Goal: Task Accomplishment & Management: Use online tool/utility

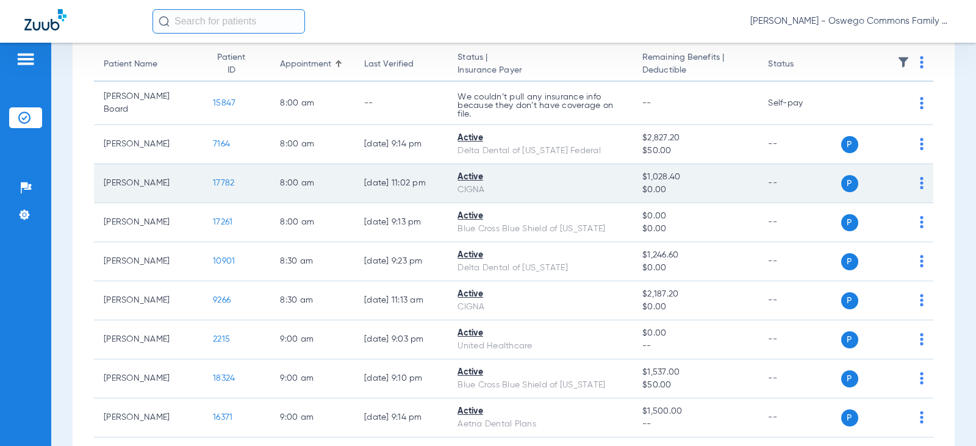
scroll to position [122, 0]
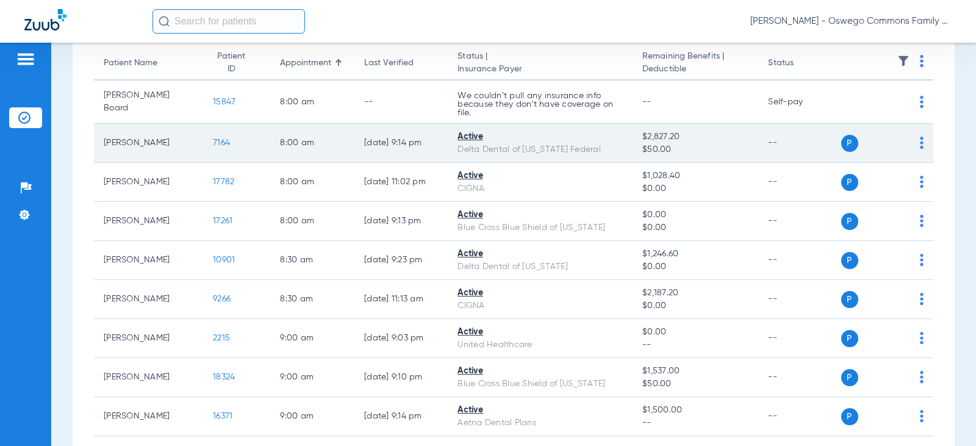
click at [655, 139] on td "P S" at bounding box center [887, 143] width 93 height 39
click at [655, 140] on td "P S" at bounding box center [887, 143] width 93 height 39
click at [655, 143] on img at bounding box center [922, 143] width 4 height 12
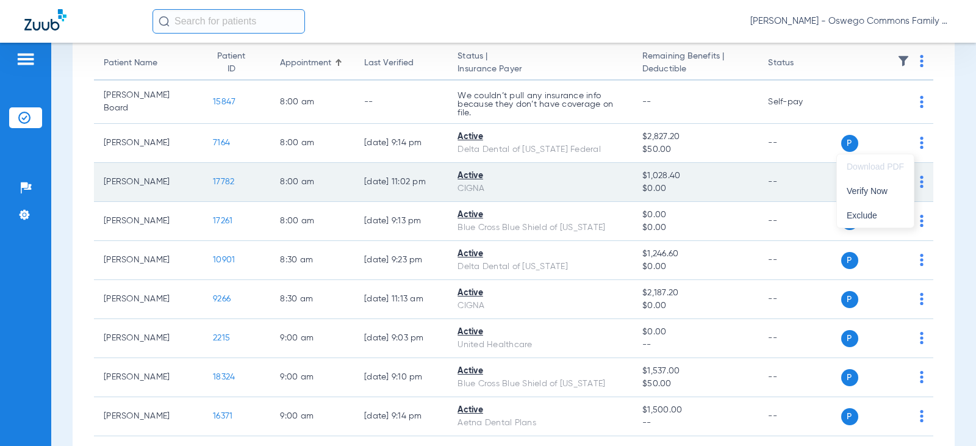
click at [655, 191] on span "Verify Now" at bounding box center [875, 191] width 57 height 9
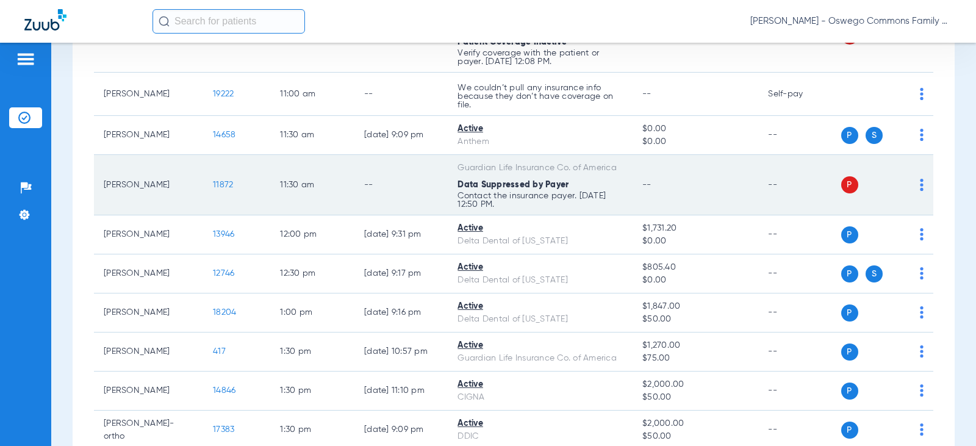
scroll to position [1159, 0]
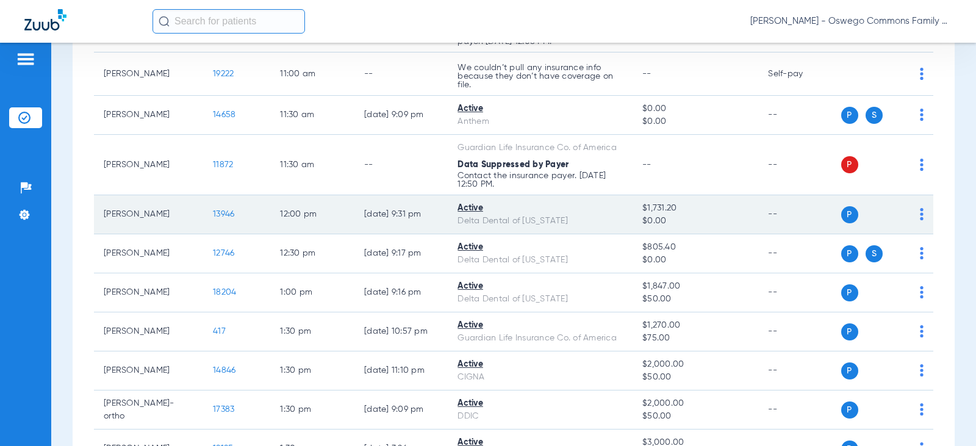
click at [655, 220] on img at bounding box center [922, 214] width 4 height 12
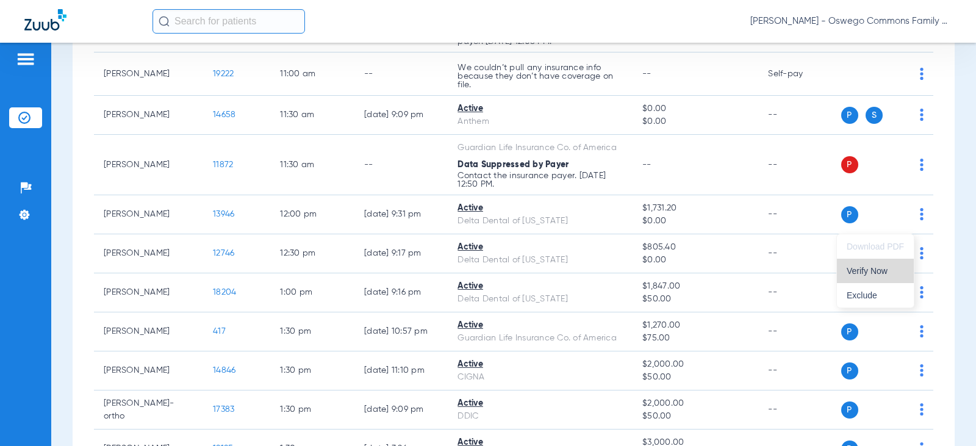
click at [655, 278] on button "Verify Now" at bounding box center [875, 271] width 77 height 24
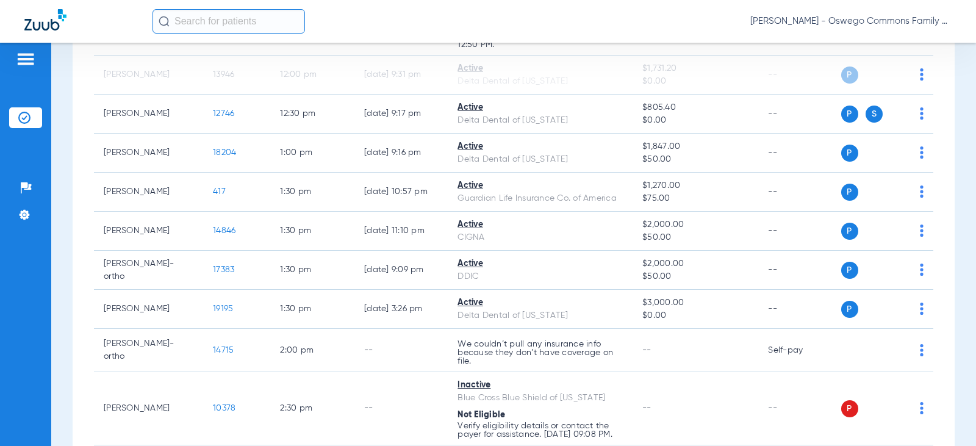
scroll to position [1281, 0]
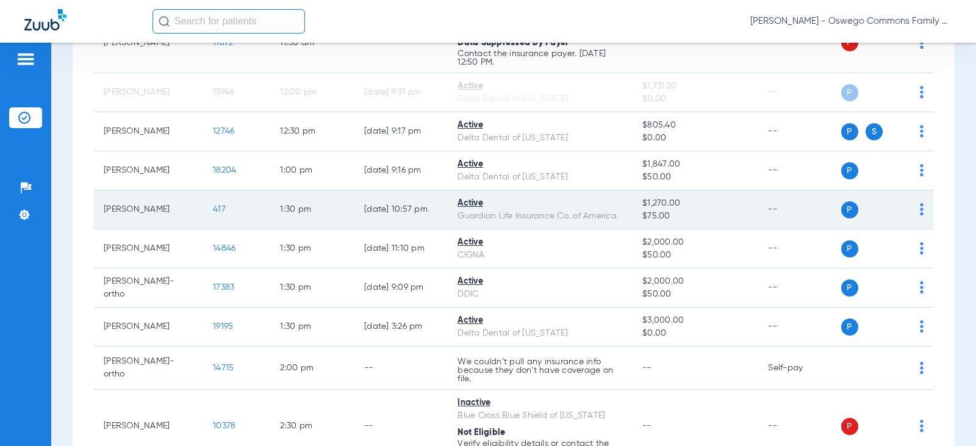
click at [655, 227] on td "P S" at bounding box center [887, 209] width 93 height 39
click at [655, 215] on img at bounding box center [922, 209] width 4 height 12
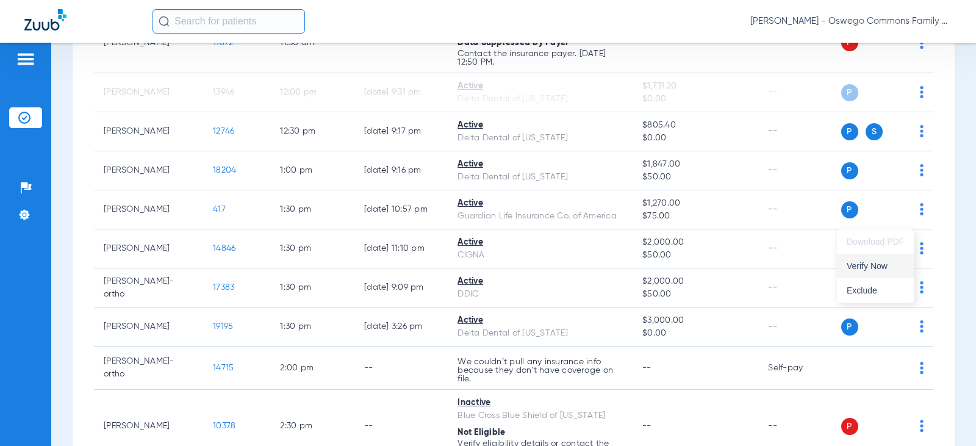
click at [655, 267] on span "Verify Now" at bounding box center [875, 266] width 57 height 9
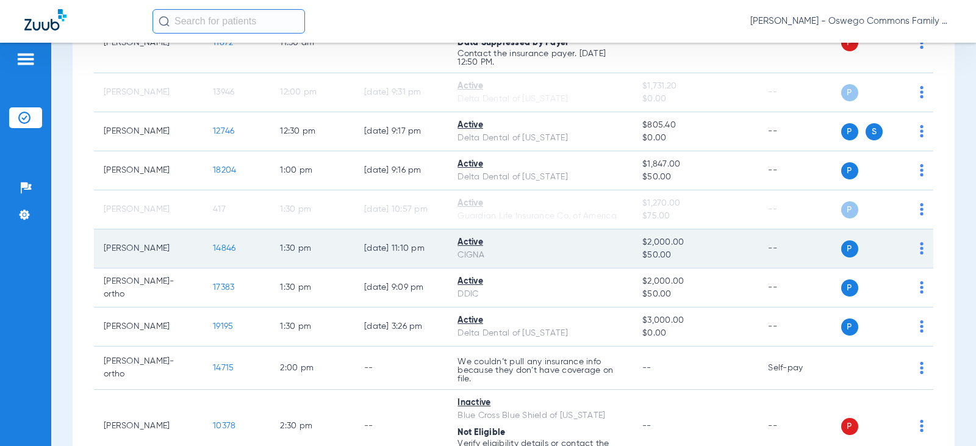
click at [655, 257] on div "P S" at bounding box center [882, 248] width 83 height 17
click at [655, 254] on img at bounding box center [922, 248] width 4 height 12
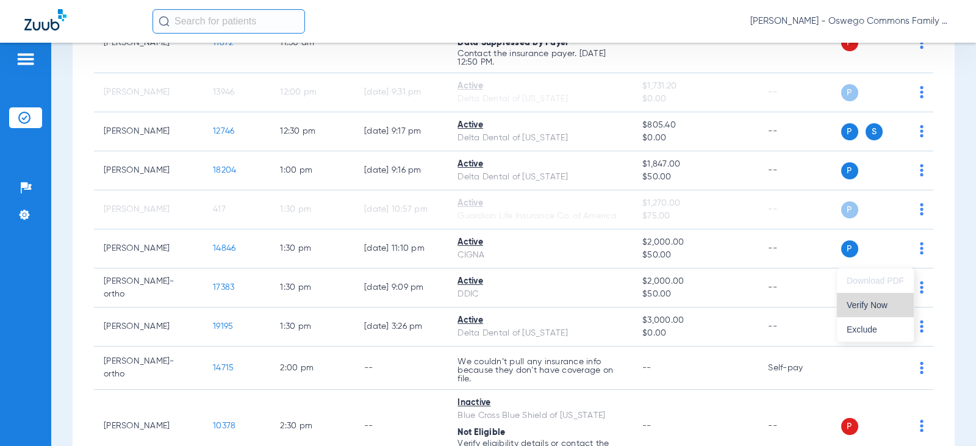
click at [655, 305] on span "Verify Now" at bounding box center [875, 305] width 57 height 9
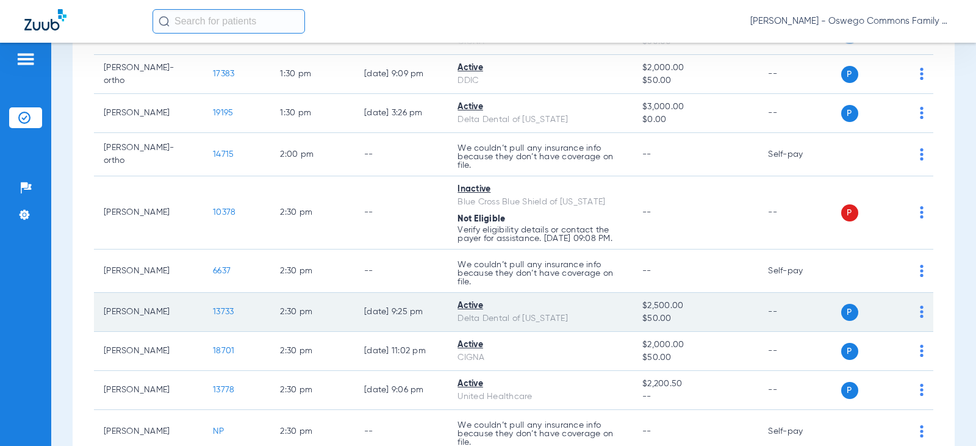
scroll to position [1474, 0]
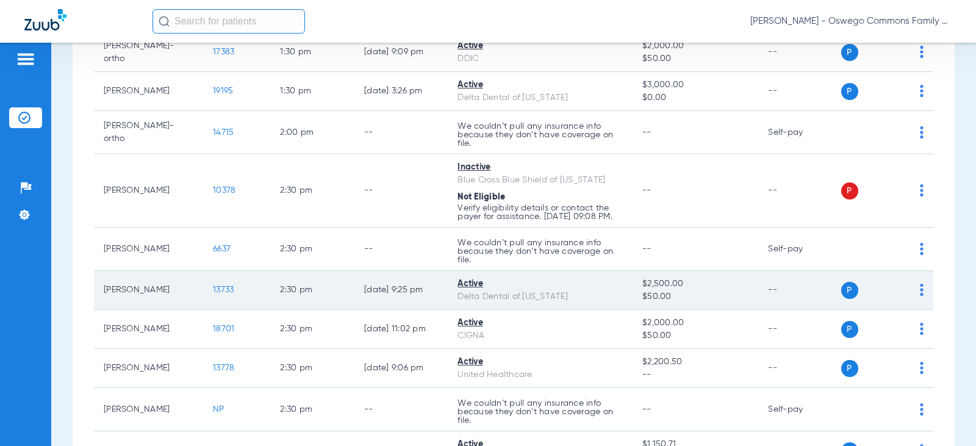
click at [655, 296] on img at bounding box center [922, 290] width 4 height 12
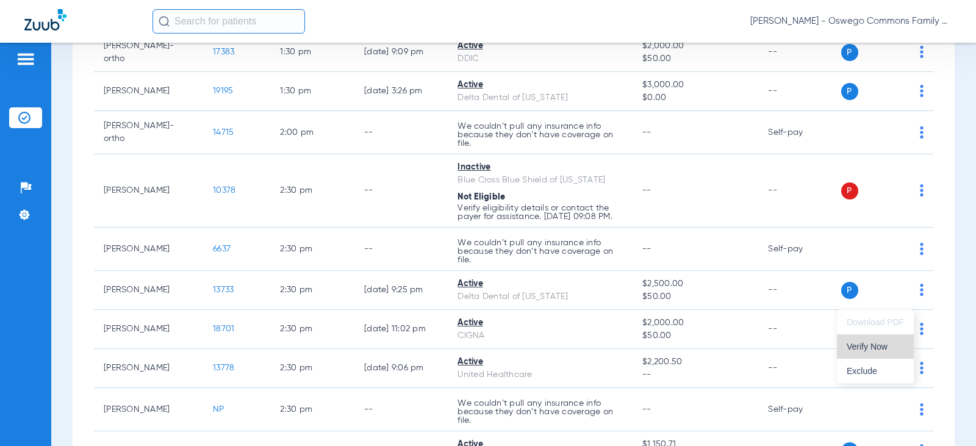
click at [655, 350] on span "Verify Now" at bounding box center [875, 346] width 57 height 9
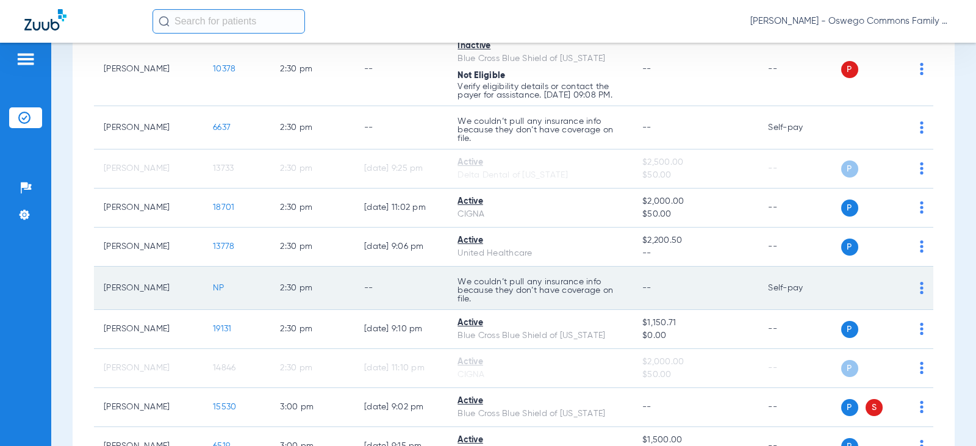
scroll to position [1596, 0]
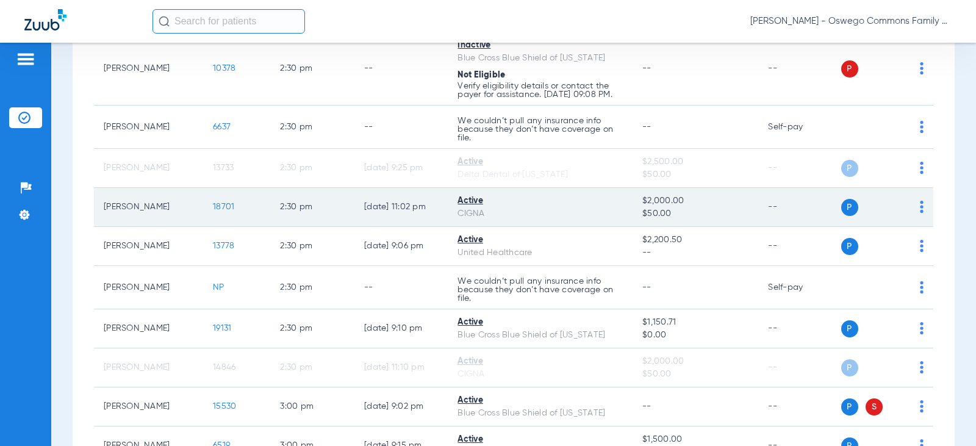
click at [655, 213] on img at bounding box center [922, 207] width 4 height 12
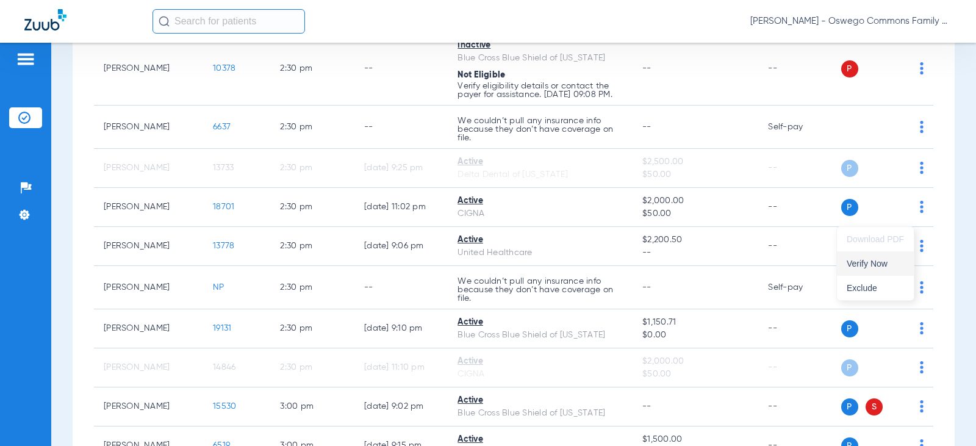
click at [655, 268] on span "Verify Now" at bounding box center [875, 263] width 57 height 9
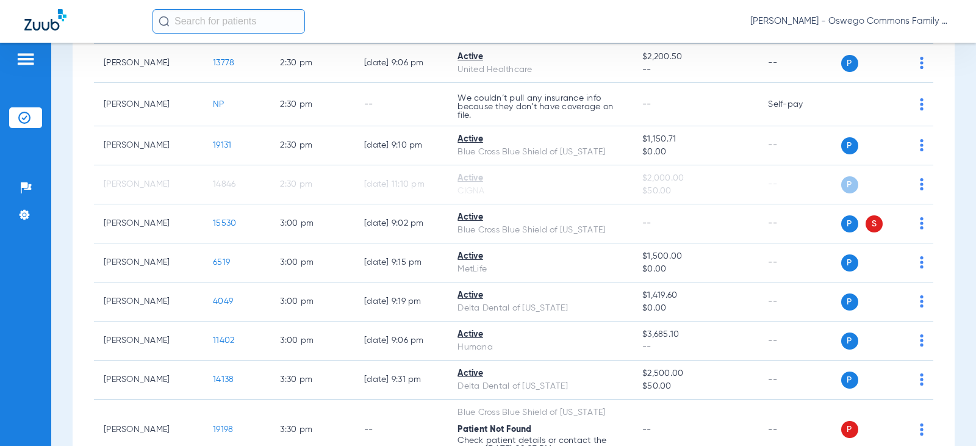
scroll to position [1840, 0]
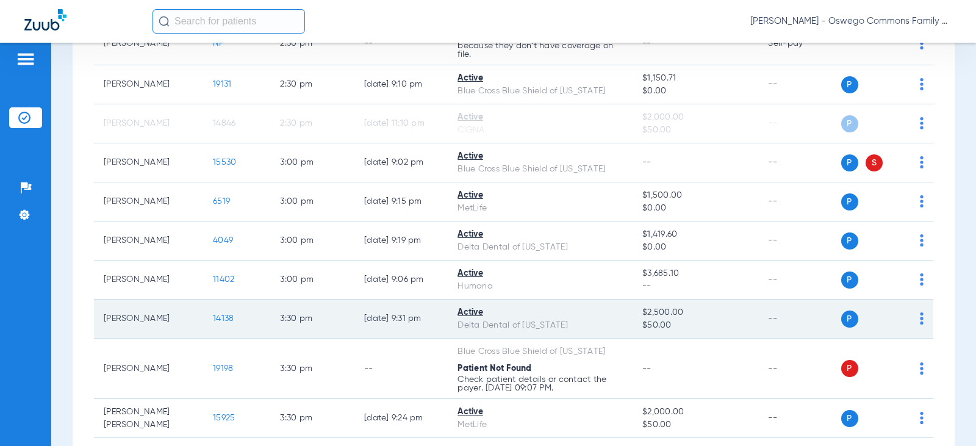
click at [655, 325] on img at bounding box center [922, 318] width 4 height 12
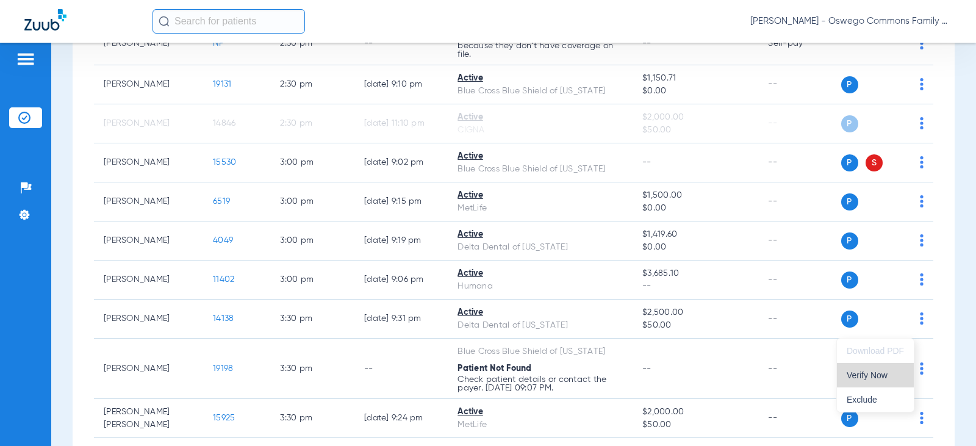
click at [655, 379] on span "Verify Now" at bounding box center [875, 375] width 57 height 9
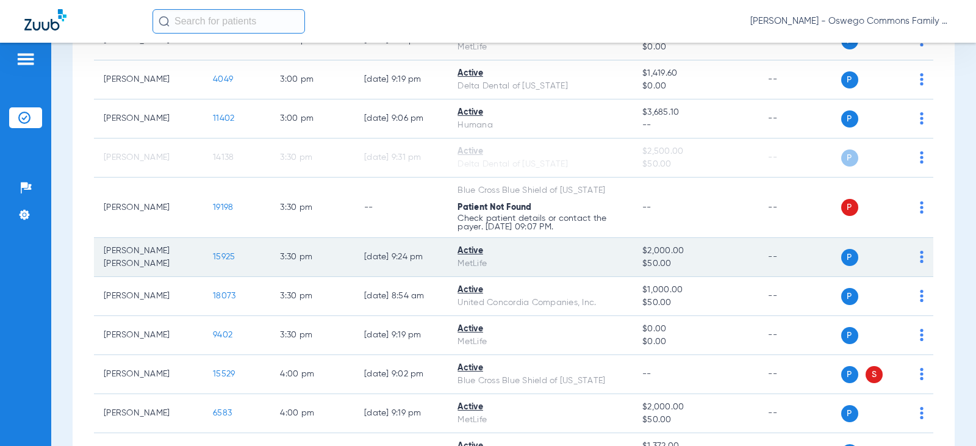
scroll to position [2023, 0]
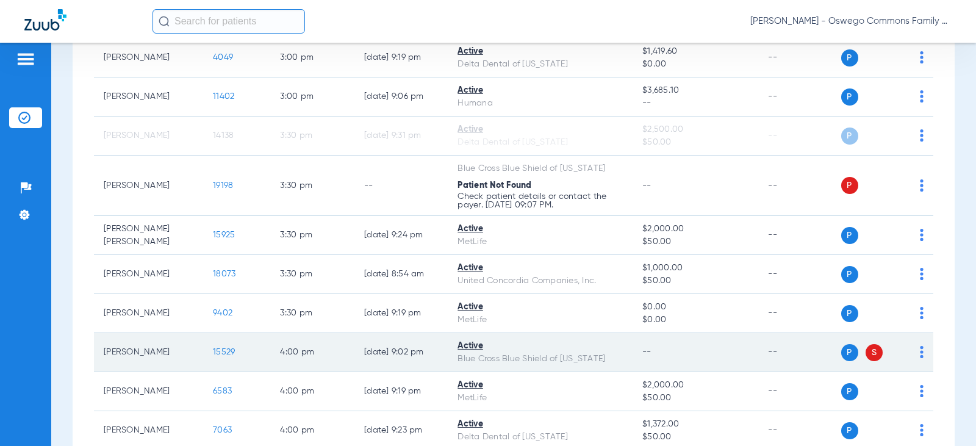
click at [655, 358] on img at bounding box center [922, 352] width 4 height 12
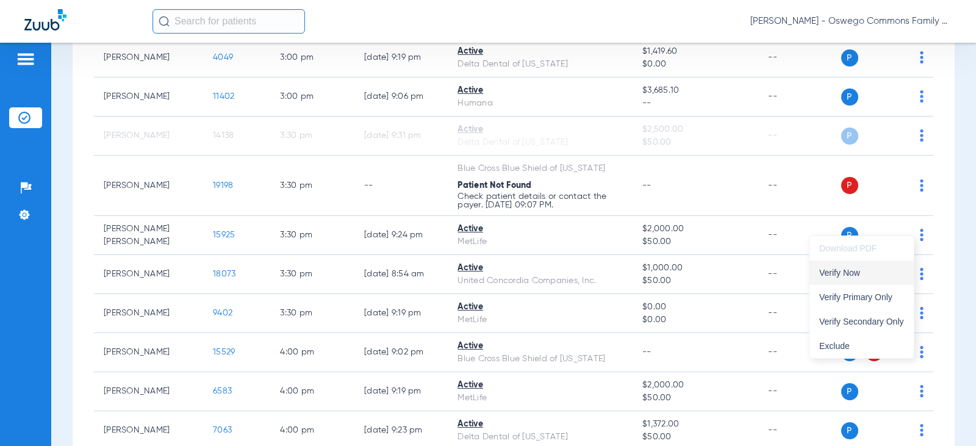
click at [655, 276] on span "Verify Now" at bounding box center [861, 272] width 85 height 9
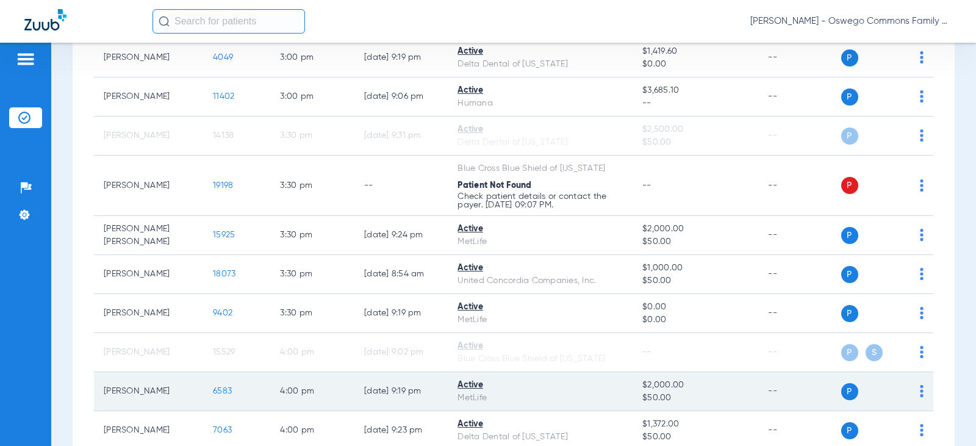
click at [655, 400] on td "P S" at bounding box center [887, 391] width 93 height 39
click at [655, 401] on td "P S" at bounding box center [887, 391] width 93 height 39
click at [655, 397] on img at bounding box center [922, 391] width 4 height 12
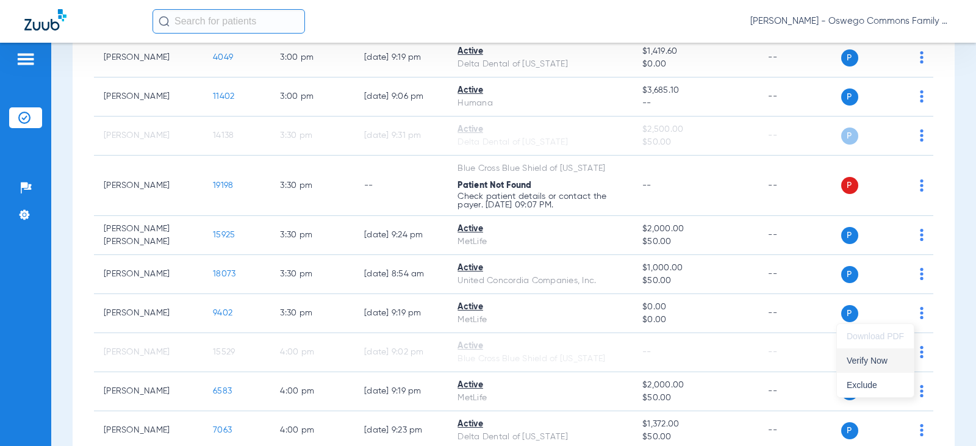
click at [655, 362] on span "Verify Now" at bounding box center [875, 360] width 57 height 9
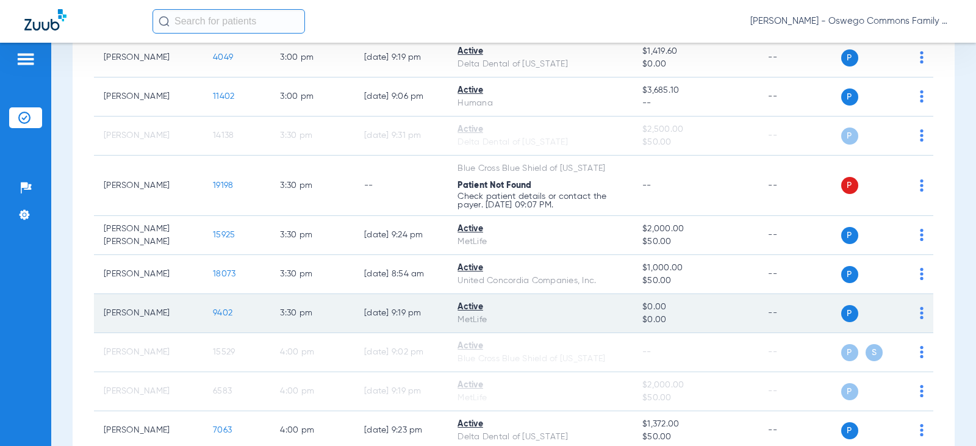
click at [655, 318] on img at bounding box center [922, 313] width 4 height 12
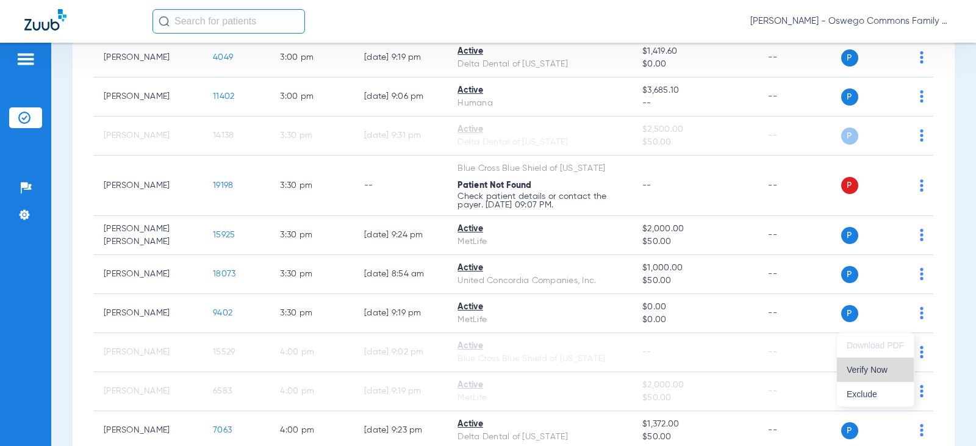
click at [655, 372] on span "Verify Now" at bounding box center [875, 369] width 57 height 9
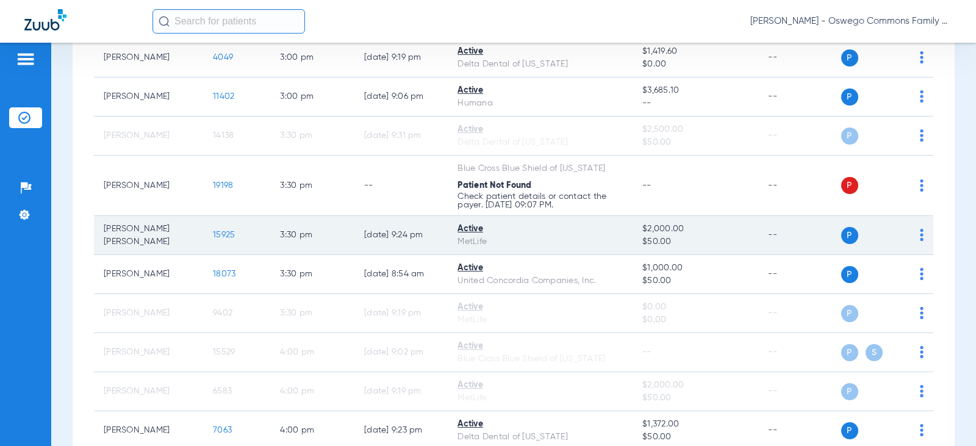
click at [655, 240] on img at bounding box center [922, 235] width 4 height 12
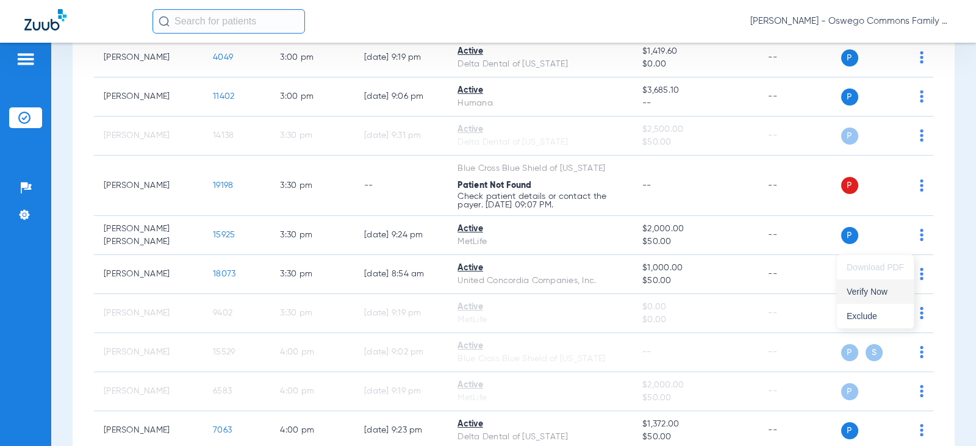
click at [655, 294] on span "Verify Now" at bounding box center [875, 291] width 57 height 9
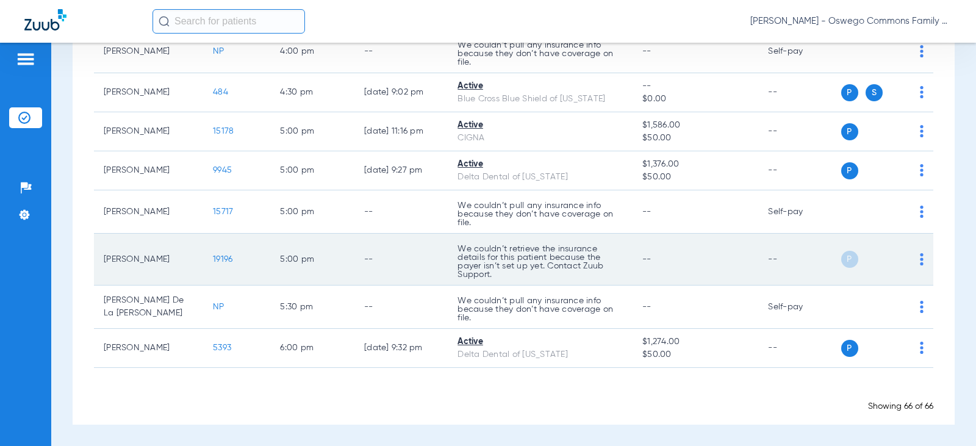
scroll to position [2608, 0]
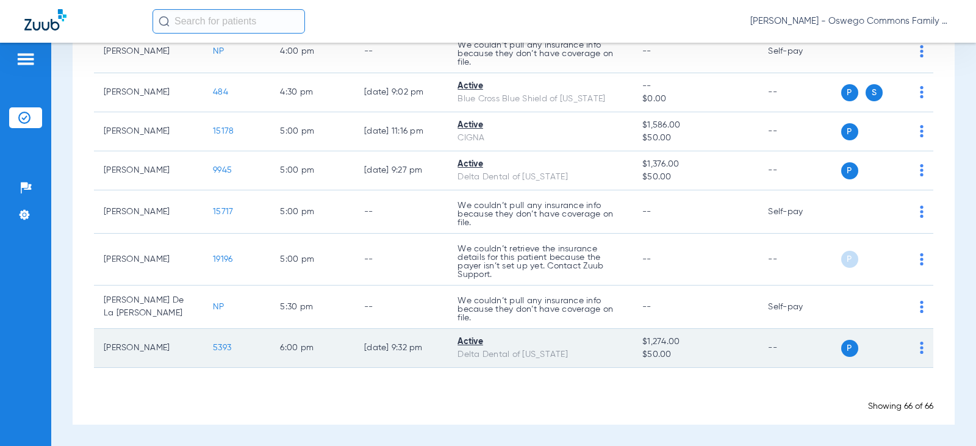
click at [655, 350] on img at bounding box center [922, 348] width 4 height 12
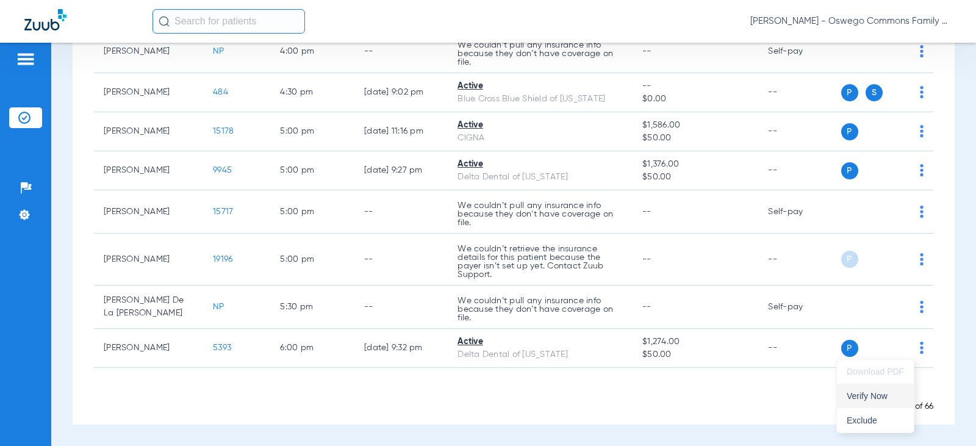
click at [655, 394] on span "Verify Now" at bounding box center [875, 396] width 57 height 9
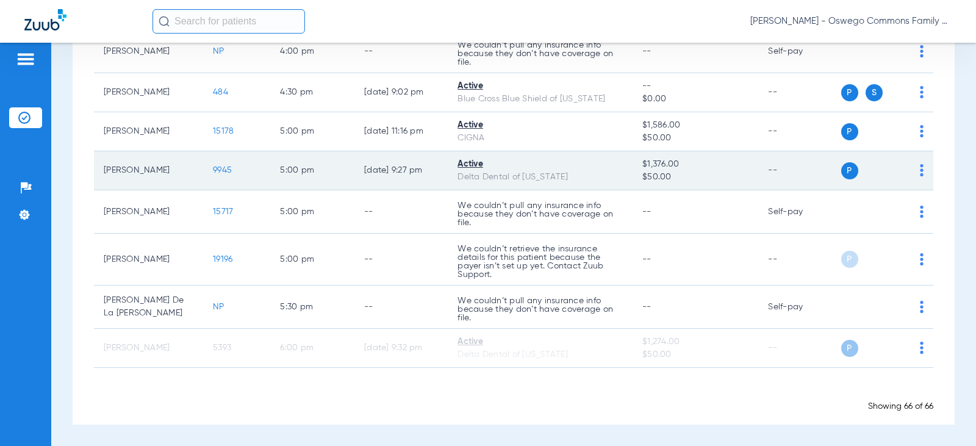
click at [655, 169] on img at bounding box center [922, 170] width 4 height 12
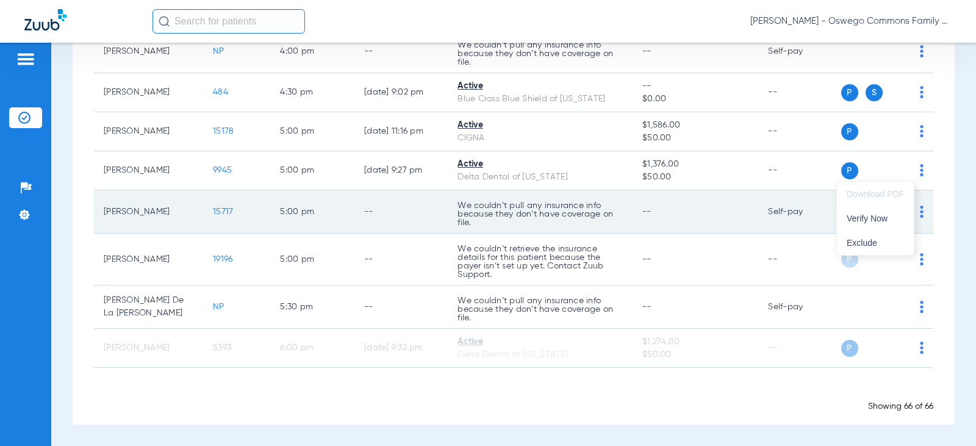
drag, startPoint x: 878, startPoint y: 218, endPoint x: 867, endPoint y: 221, distance: 11.8
click at [655, 220] on span "Verify Now" at bounding box center [875, 218] width 57 height 9
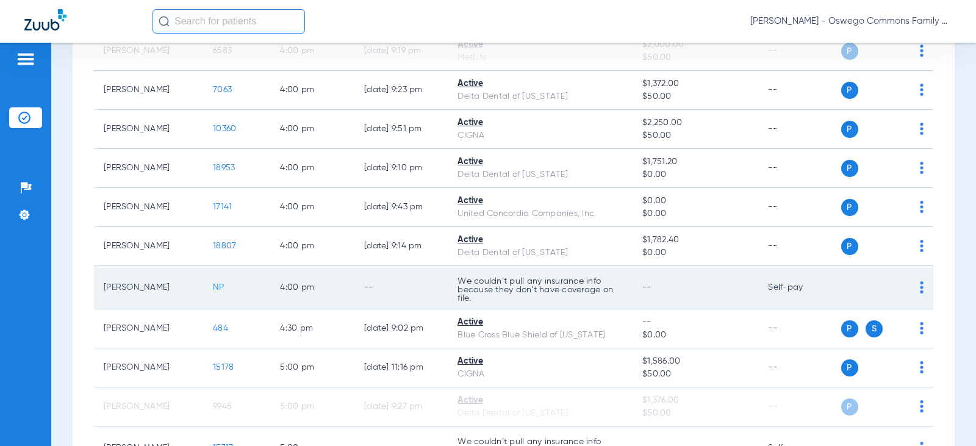
scroll to position [2303, 0]
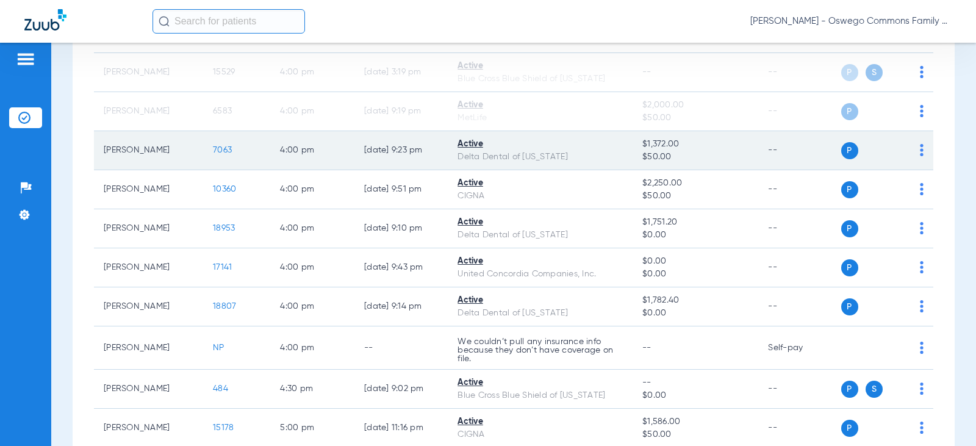
click at [655, 156] on td "P S" at bounding box center [887, 150] width 93 height 39
click at [655, 156] on img at bounding box center [922, 150] width 4 height 12
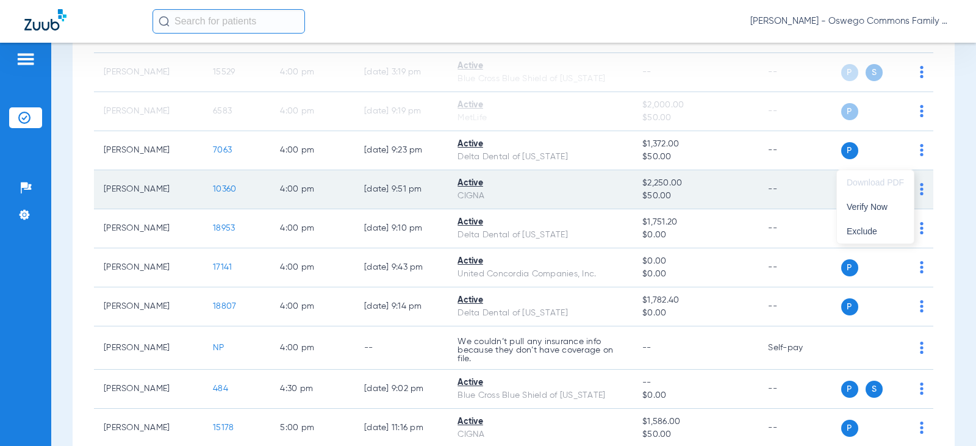
click at [655, 214] on button "Verify Now" at bounding box center [875, 207] width 77 height 24
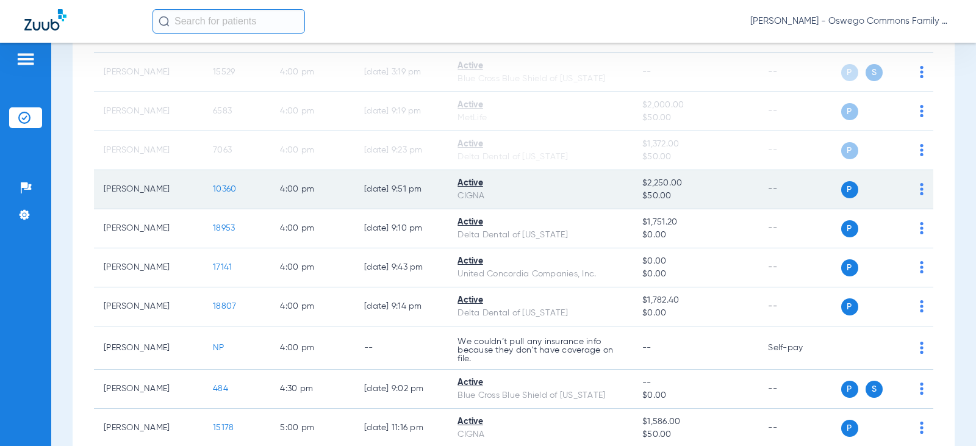
click at [655, 198] on div "P S" at bounding box center [882, 189] width 83 height 17
click at [655, 197] on div "P S" at bounding box center [882, 189] width 83 height 17
click at [655, 195] on img at bounding box center [922, 189] width 4 height 12
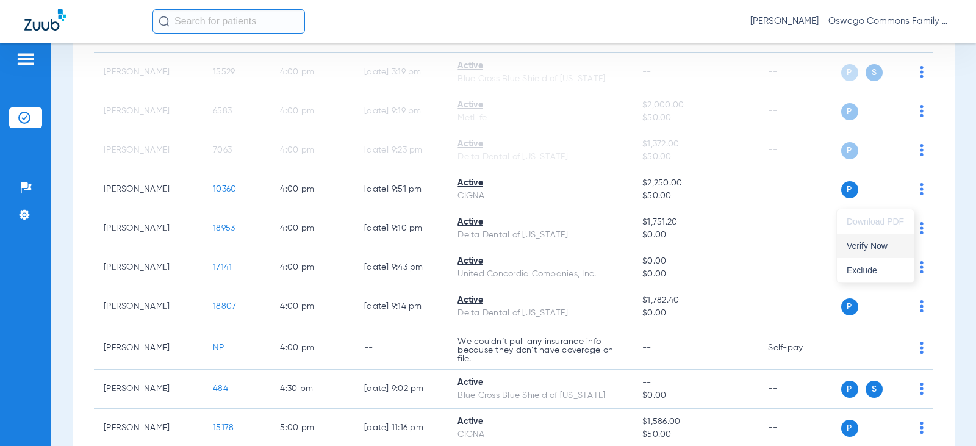
click at [655, 249] on span "Verify Now" at bounding box center [875, 246] width 57 height 9
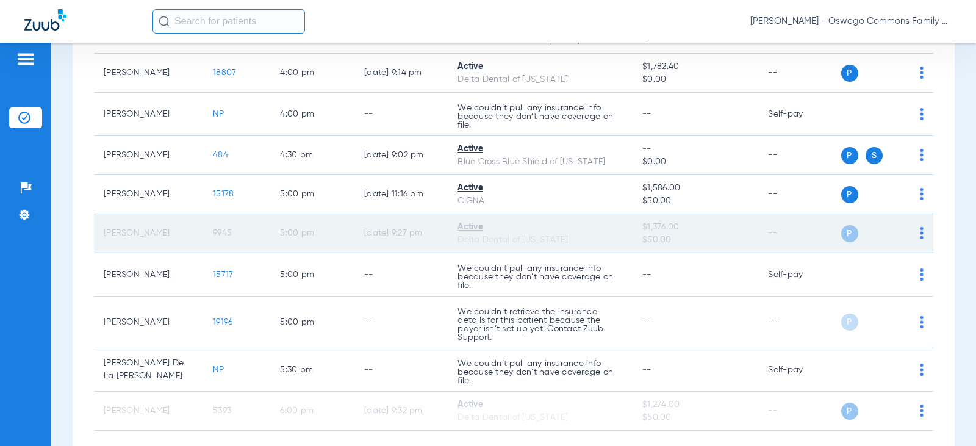
scroll to position [2608, 0]
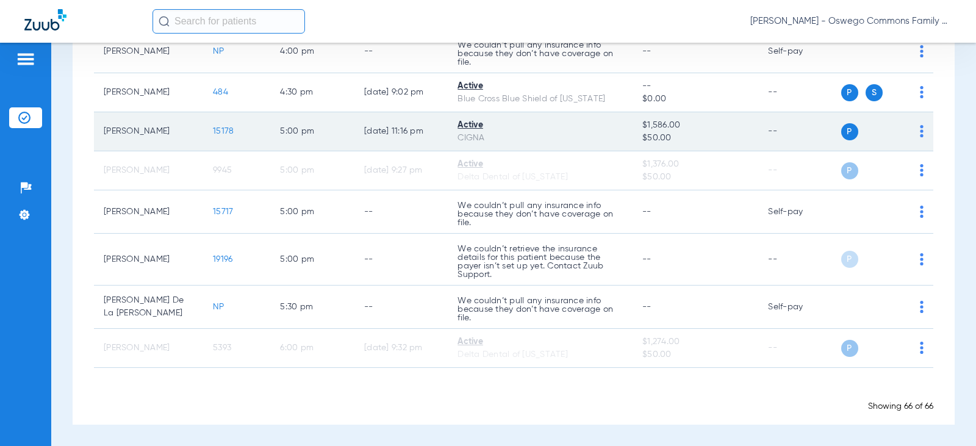
click at [655, 131] on img at bounding box center [922, 131] width 4 height 12
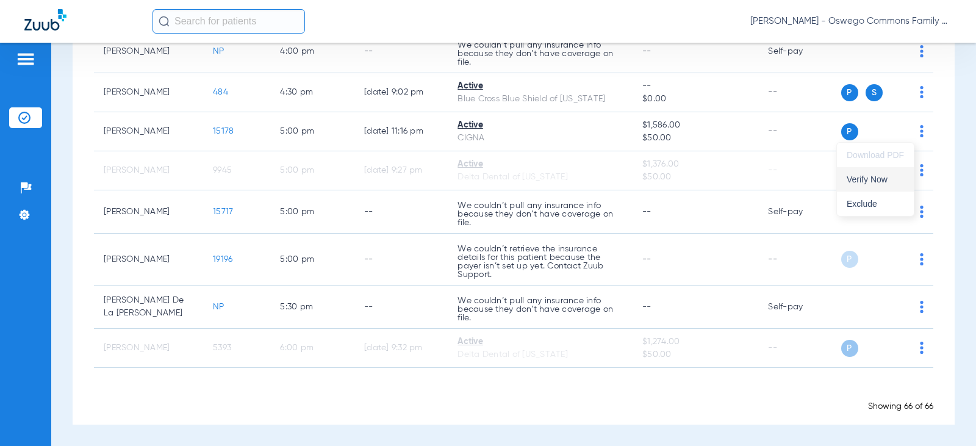
click at [655, 179] on span "Verify Now" at bounding box center [875, 179] width 57 height 9
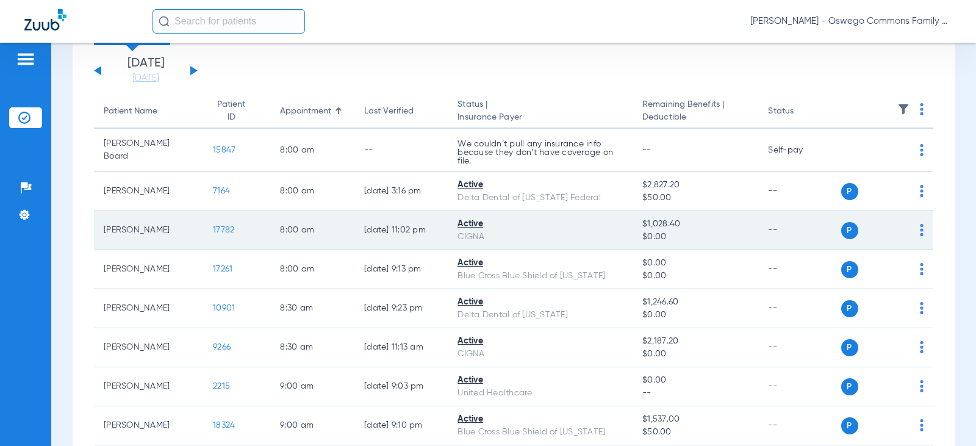
scroll to position [122, 0]
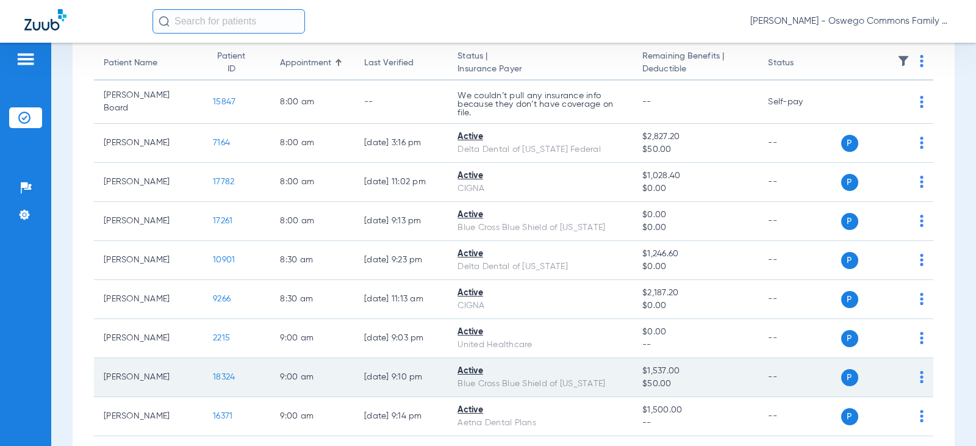
click at [655, 381] on img at bounding box center [922, 377] width 4 height 12
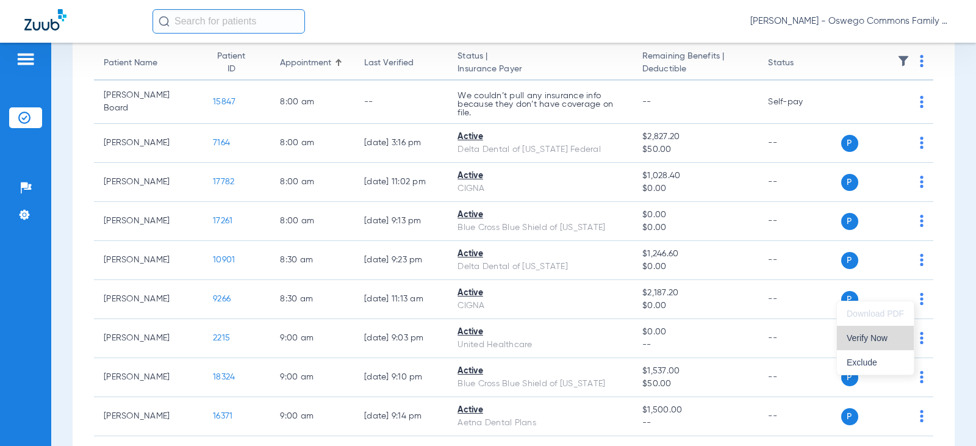
click at [655, 343] on button "Verify Now" at bounding box center [875, 338] width 77 height 24
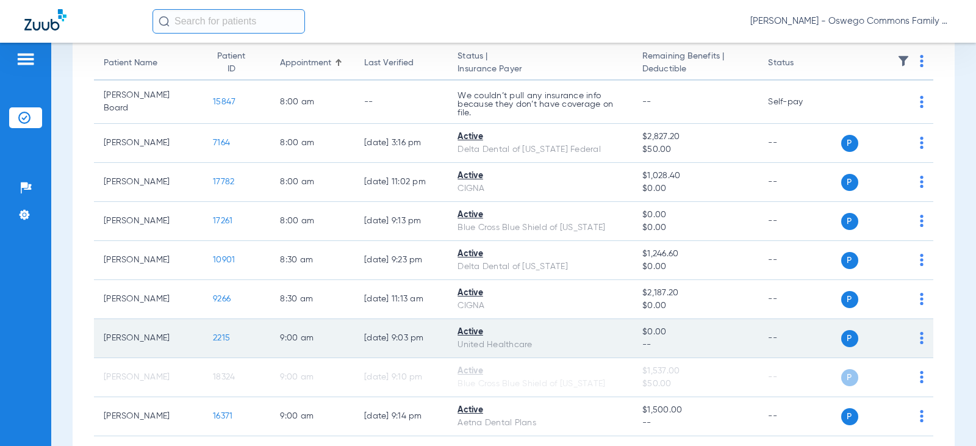
click at [655, 343] on img at bounding box center [922, 338] width 4 height 12
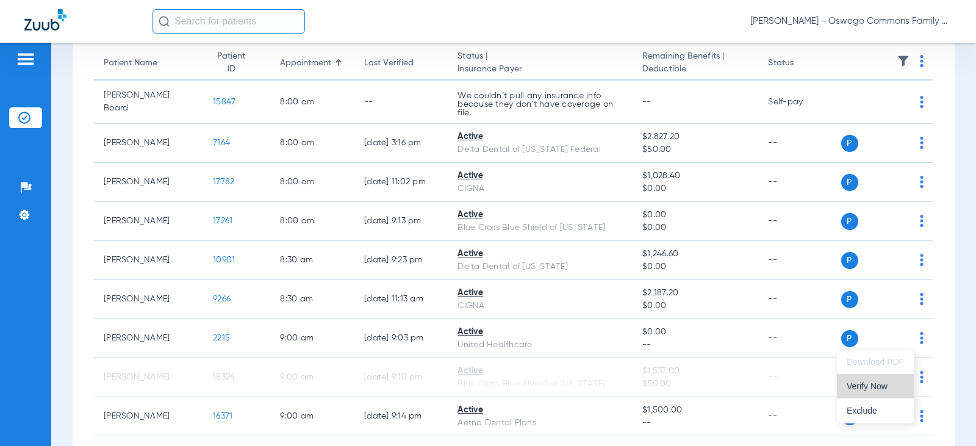
click at [655, 389] on span "Verify Now" at bounding box center [875, 386] width 57 height 9
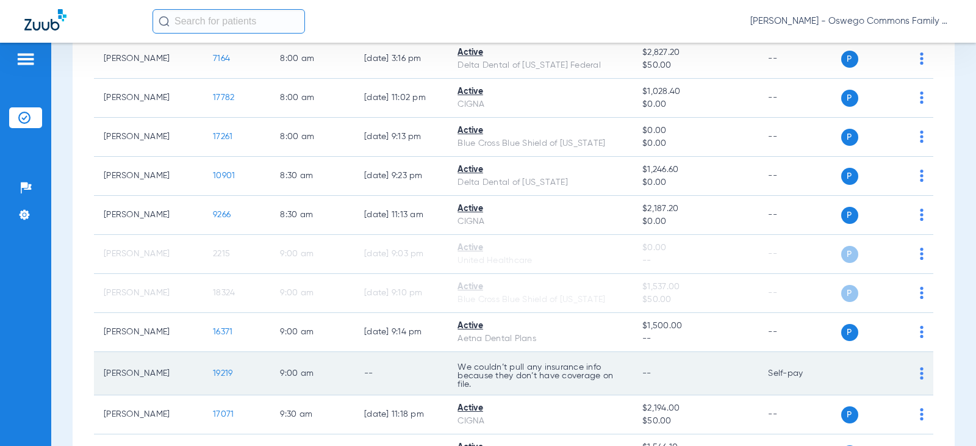
scroll to position [244, 0]
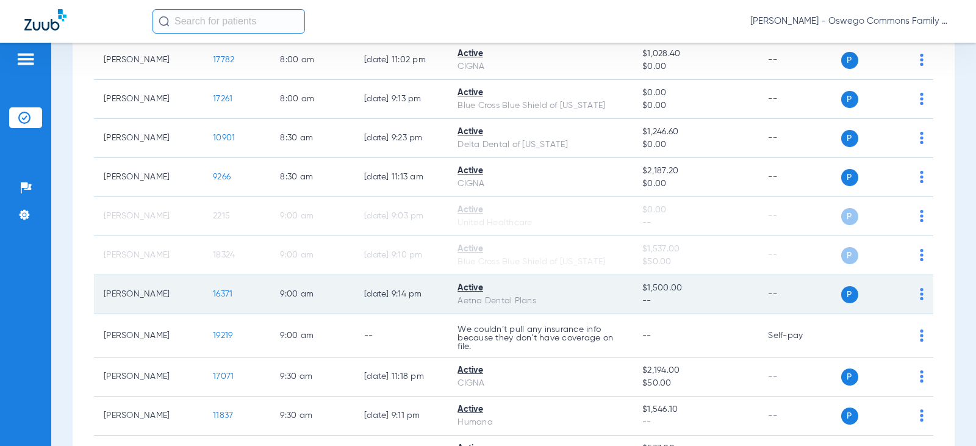
click at [655, 296] on img at bounding box center [922, 294] width 4 height 12
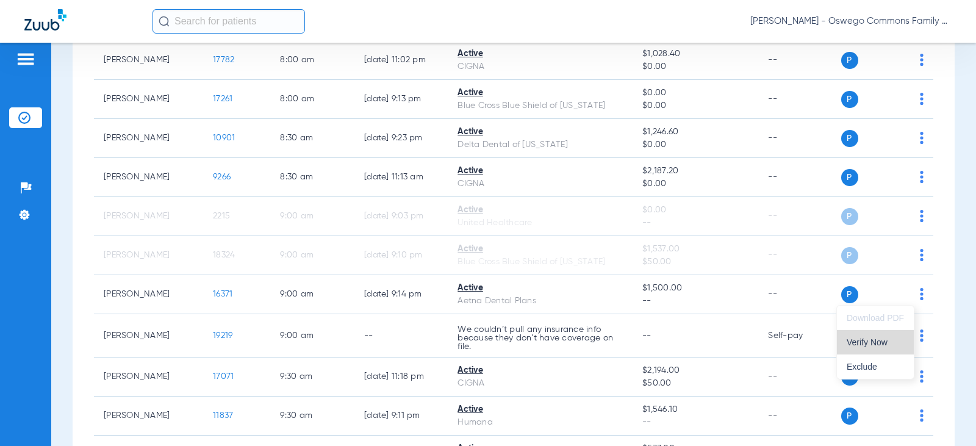
click at [655, 345] on span "Verify Now" at bounding box center [875, 342] width 57 height 9
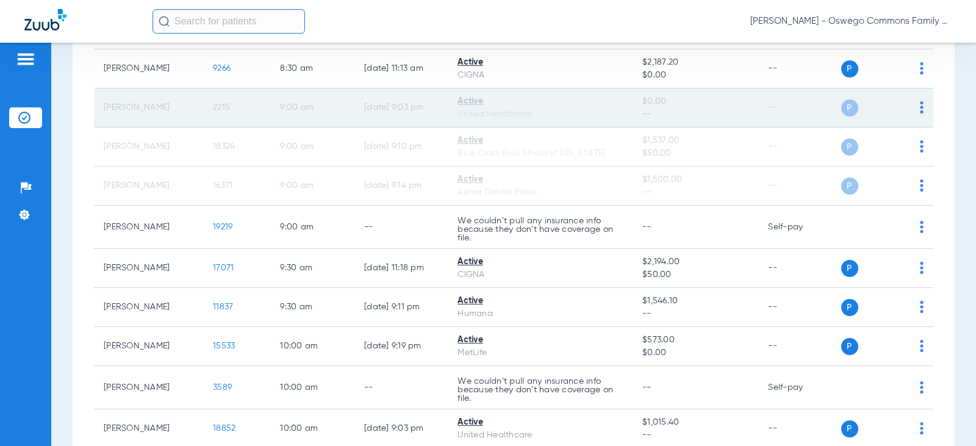
scroll to position [366, 0]
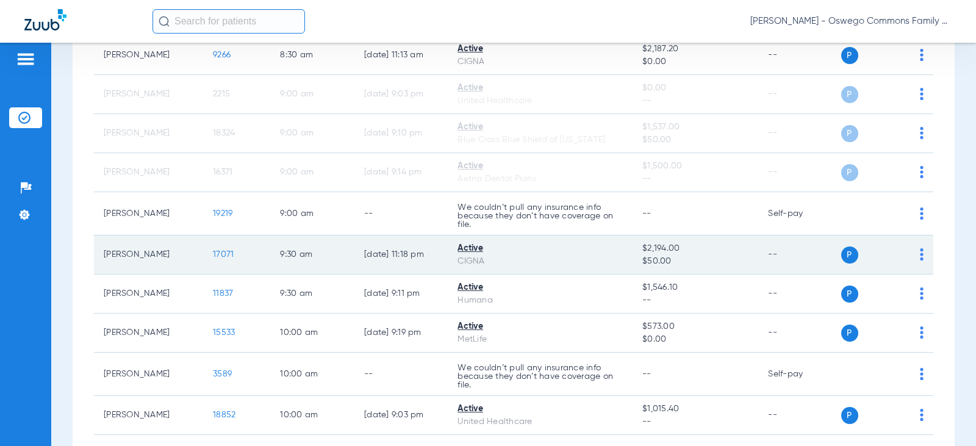
click at [655, 252] on img at bounding box center [922, 254] width 4 height 12
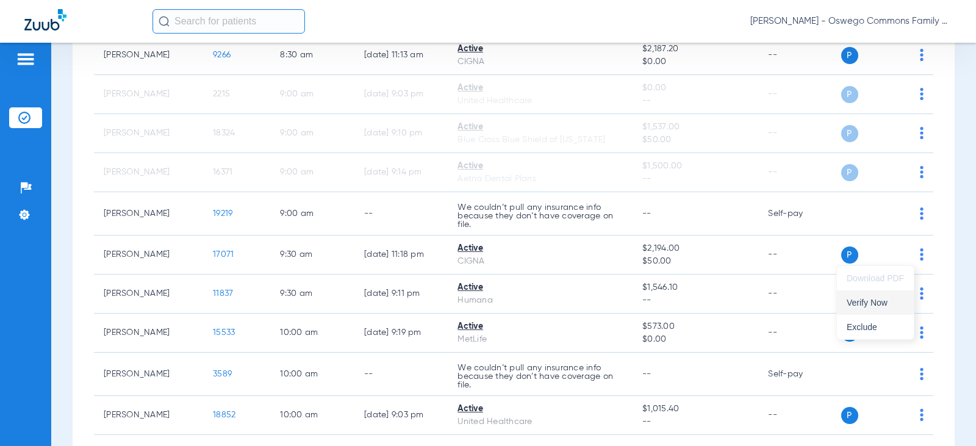
click at [655, 302] on span "Verify Now" at bounding box center [875, 302] width 57 height 9
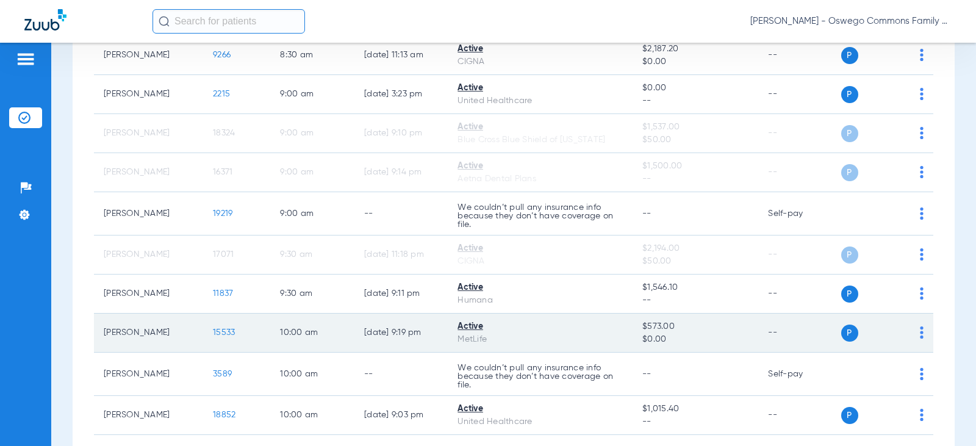
click at [655, 335] on td "P S" at bounding box center [887, 333] width 93 height 39
click at [655, 336] on img at bounding box center [922, 332] width 4 height 12
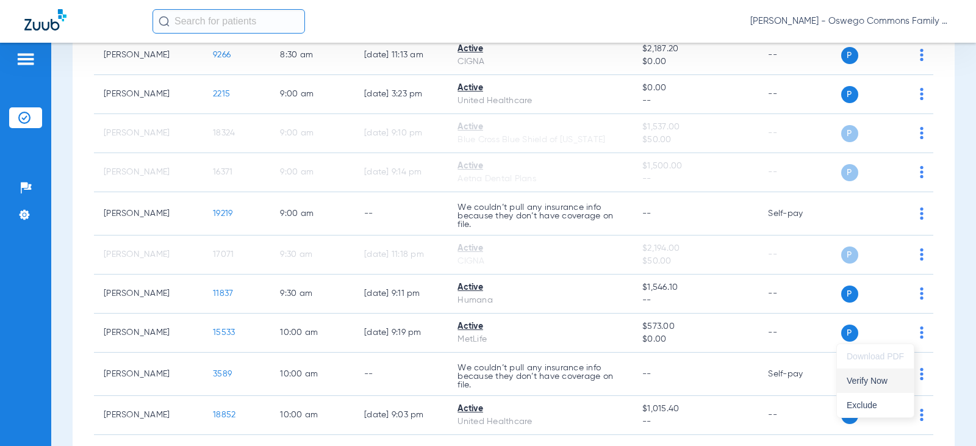
click at [655, 381] on span "Verify Now" at bounding box center [875, 380] width 57 height 9
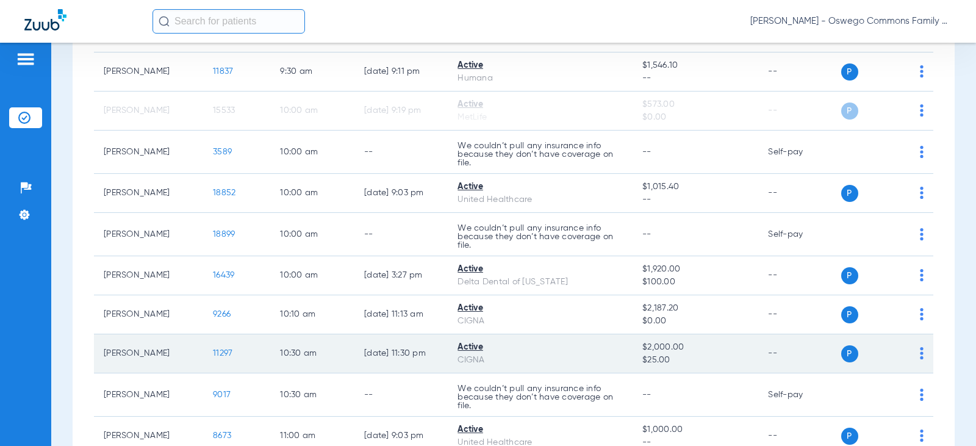
scroll to position [610, 0]
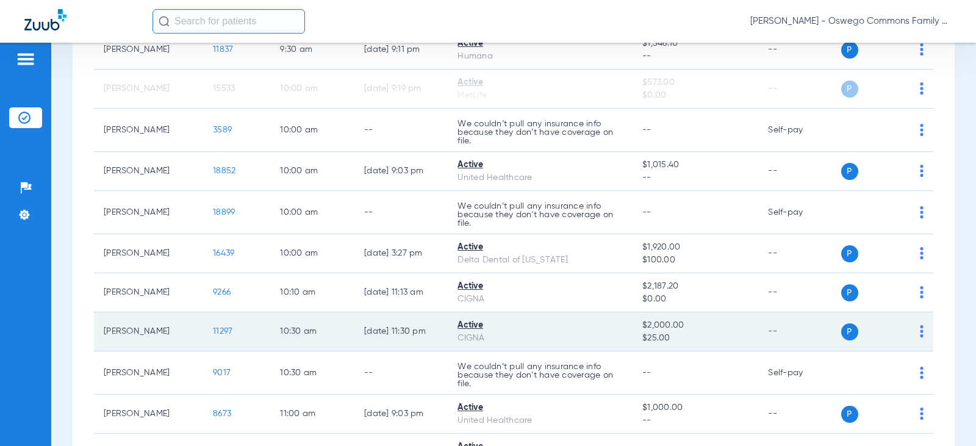
click at [655, 331] on td "P S" at bounding box center [887, 331] width 93 height 39
click at [655, 333] on img at bounding box center [922, 331] width 4 height 12
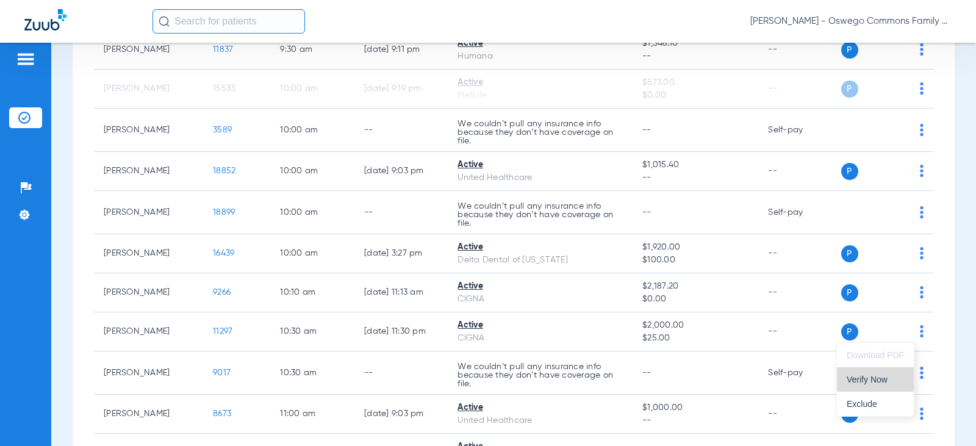
click at [655, 381] on span "Verify Now" at bounding box center [875, 379] width 57 height 9
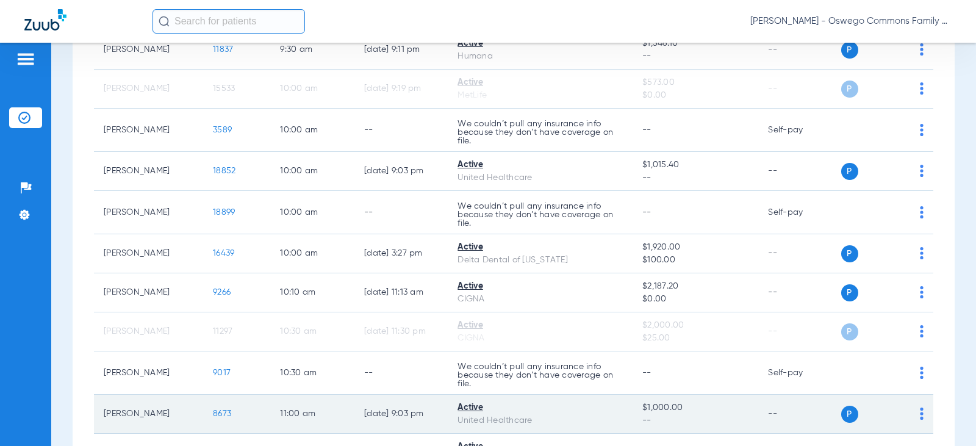
click at [655, 414] on img at bounding box center [922, 413] width 4 height 12
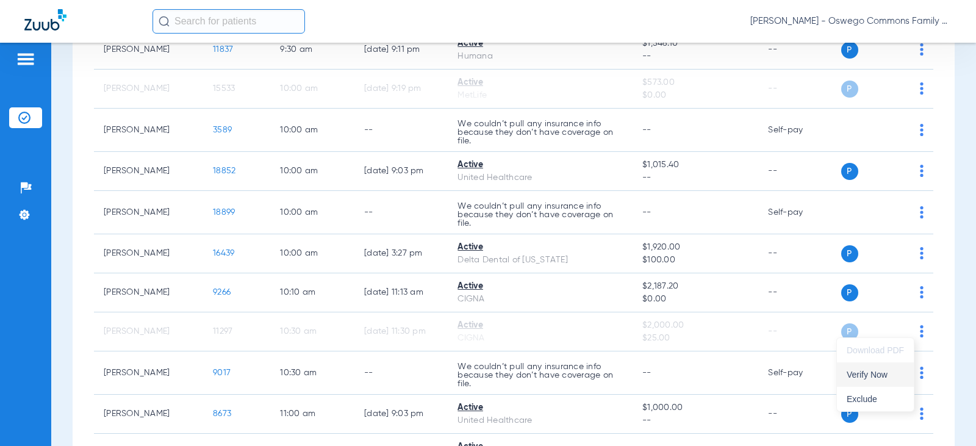
click at [655, 379] on span "Verify Now" at bounding box center [875, 374] width 57 height 9
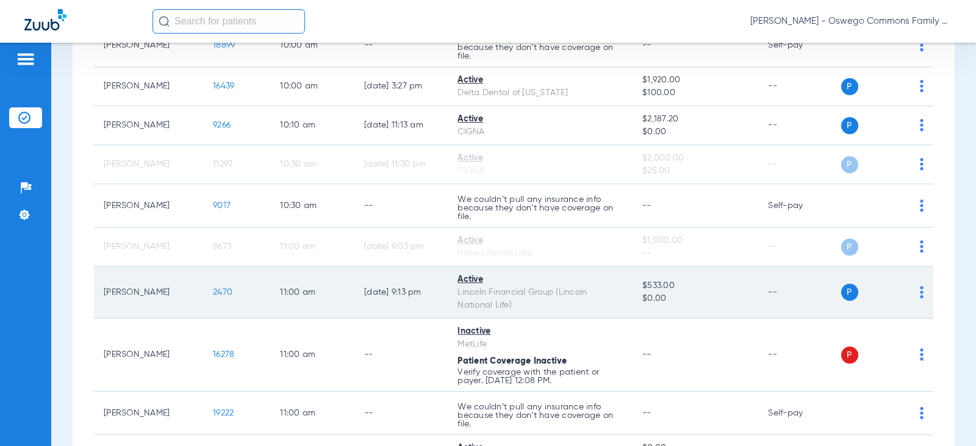
scroll to position [793, 0]
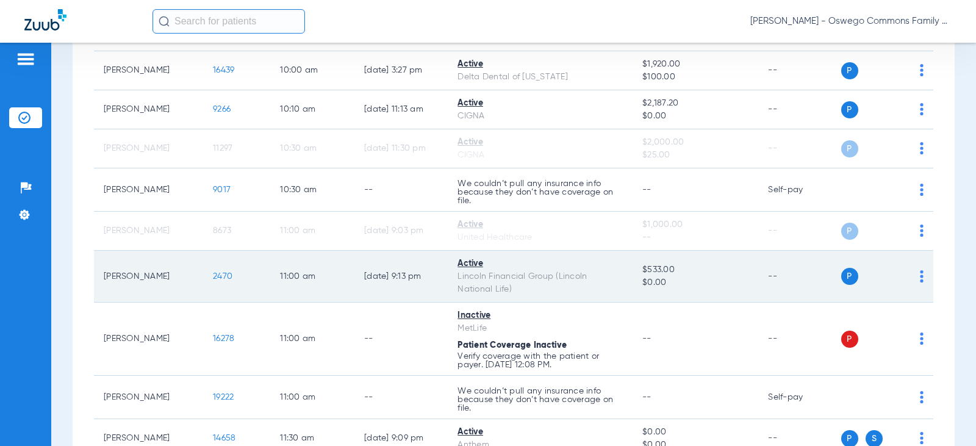
click at [655, 281] on img at bounding box center [922, 276] width 4 height 12
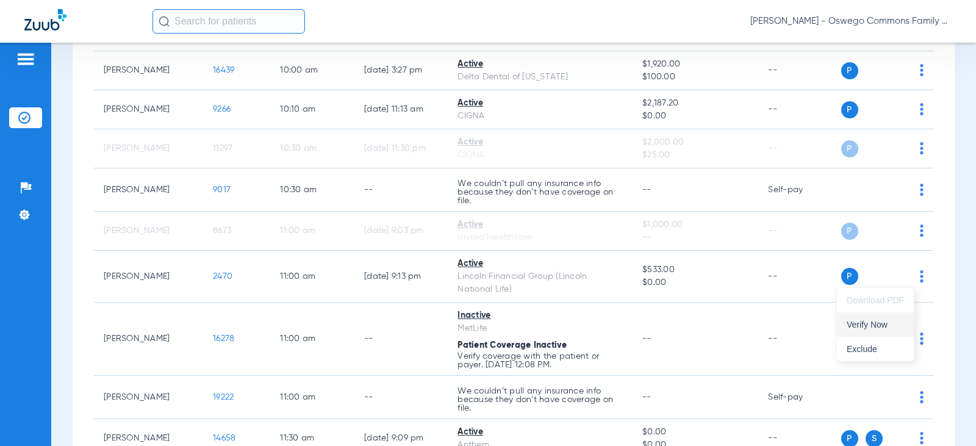
click at [655, 329] on span "Verify Now" at bounding box center [875, 324] width 57 height 9
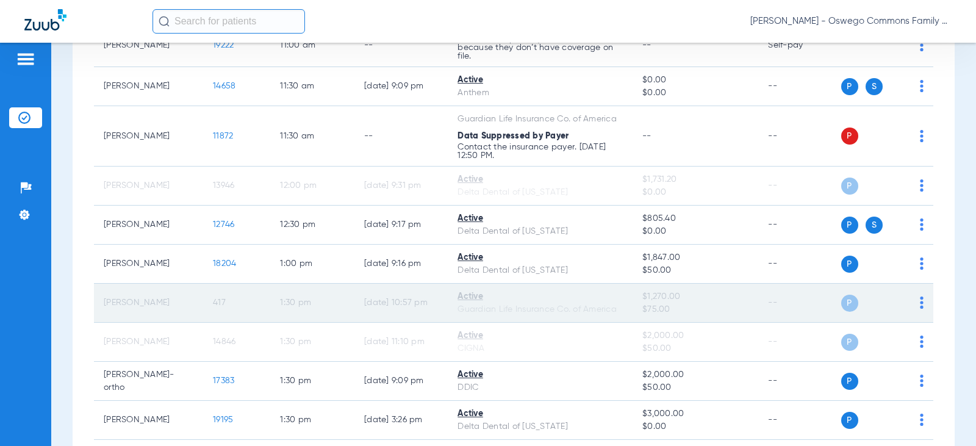
scroll to position [1159, 0]
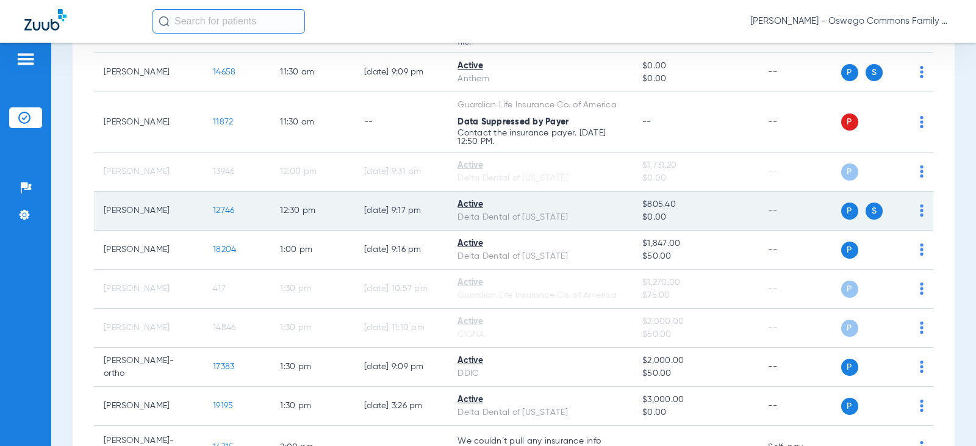
click at [655, 216] on img at bounding box center [922, 210] width 4 height 12
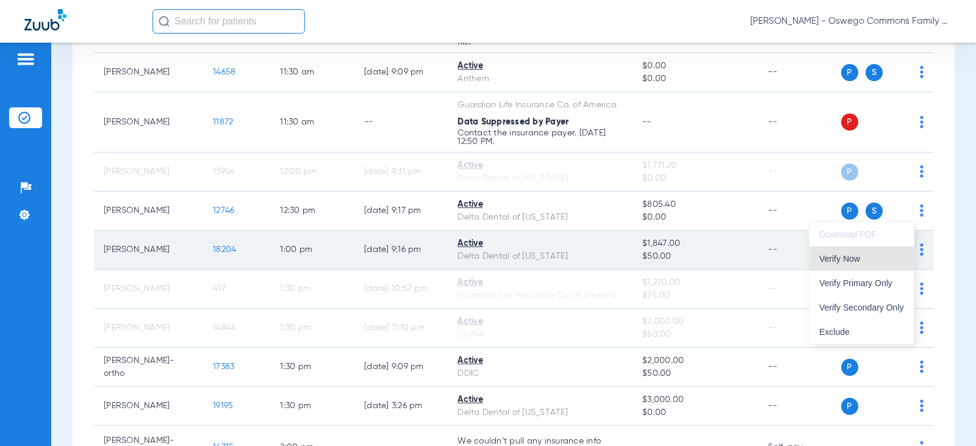
click at [655, 256] on span "Verify Now" at bounding box center [861, 258] width 85 height 9
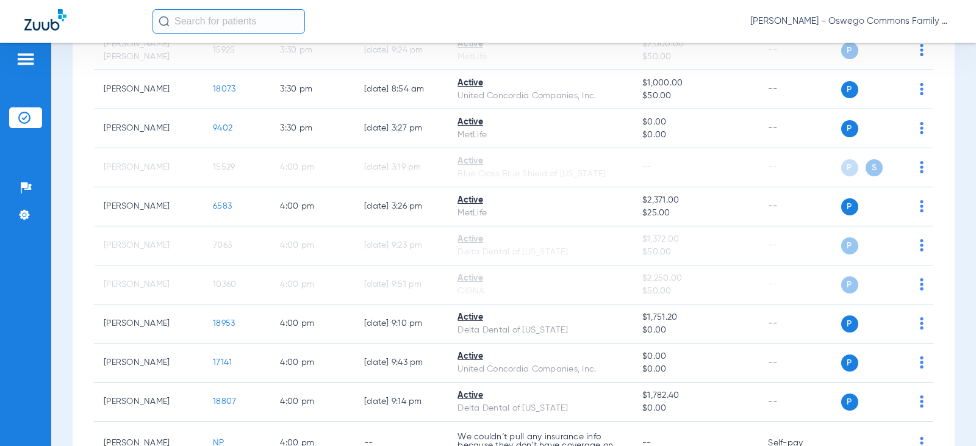
scroll to position [2344, 0]
